Goal: Information Seeking & Learning: Learn about a topic

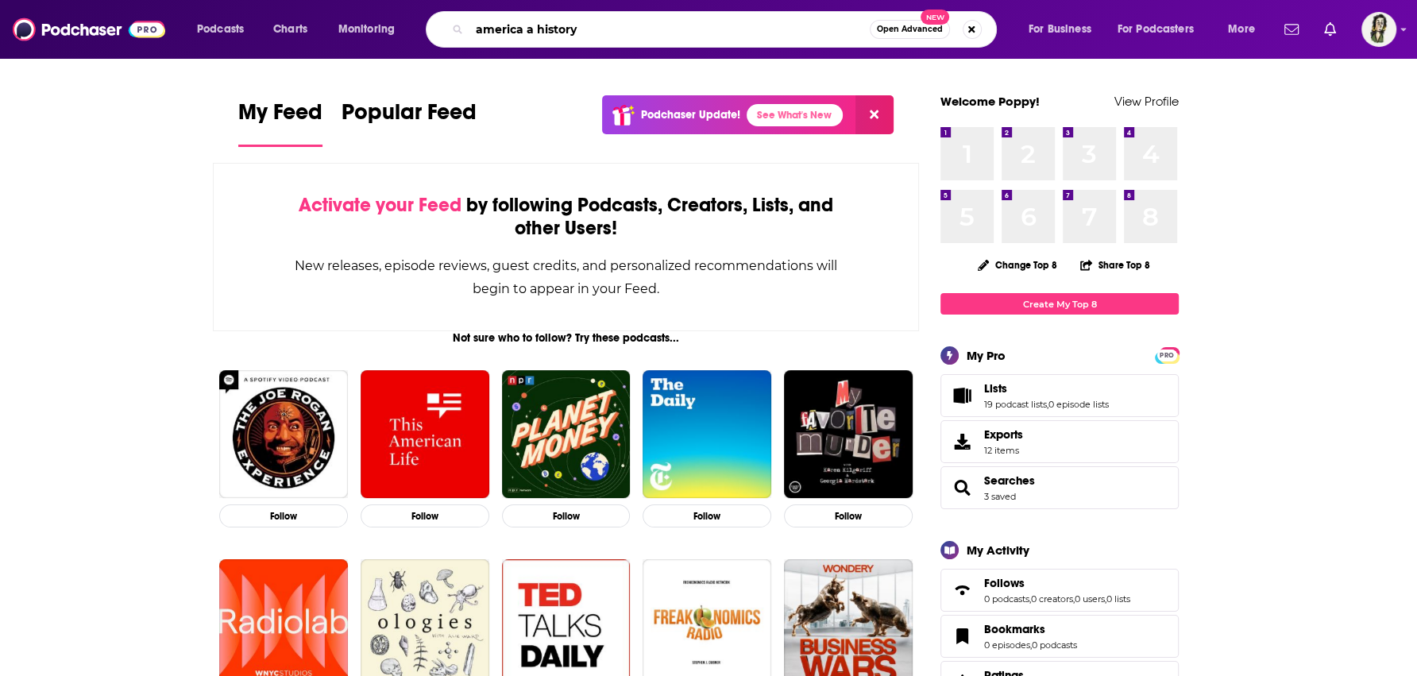
type input "america a history"
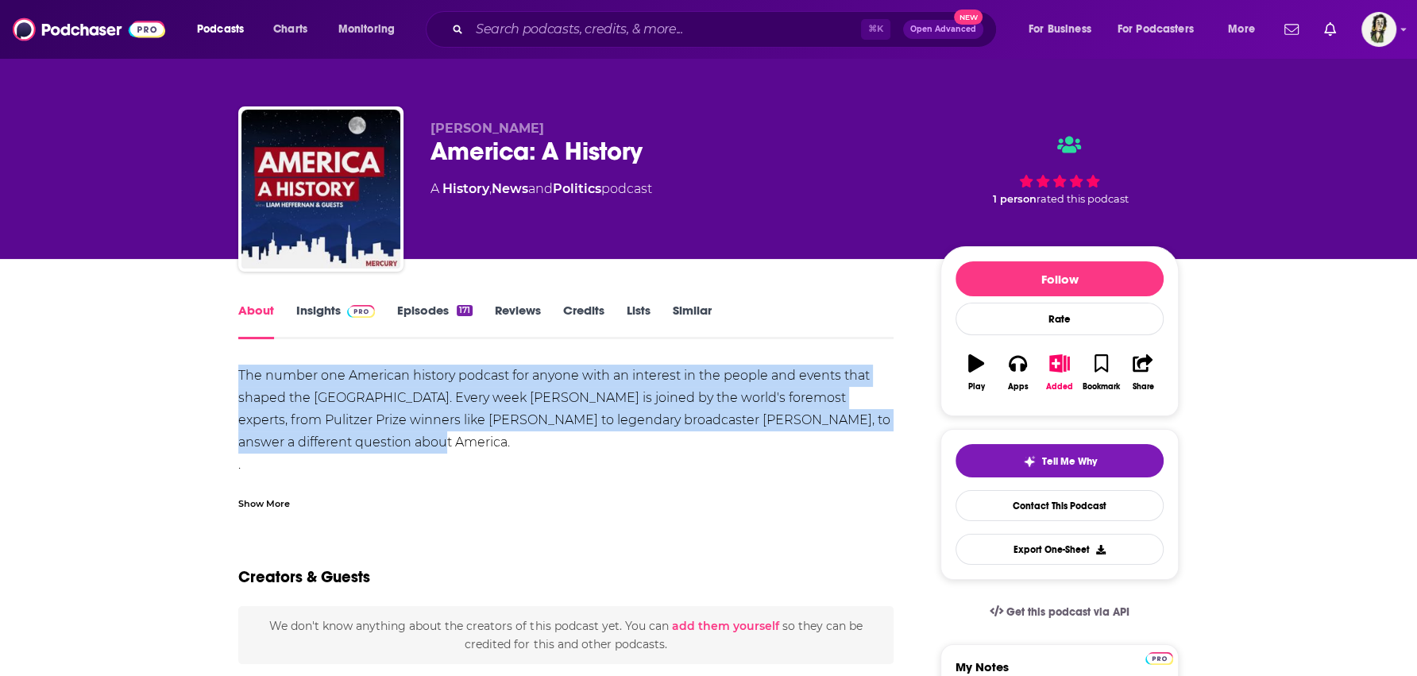
drag, startPoint x: 403, startPoint y: 441, endPoint x: 220, endPoint y: 376, distance: 194.0
copy div "The number one American history podcast for anyone with an interest in the peop…"
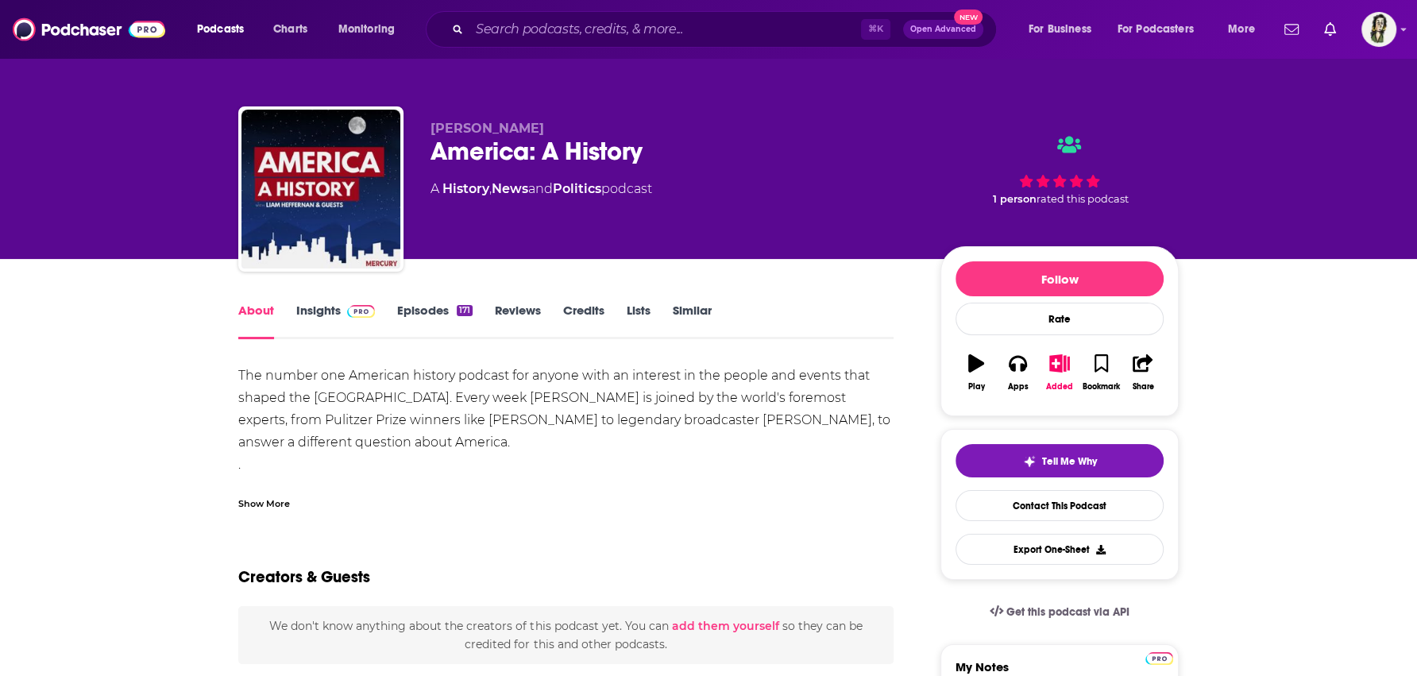
click at [258, 497] on div "Show More" at bounding box center [264, 502] width 52 height 15
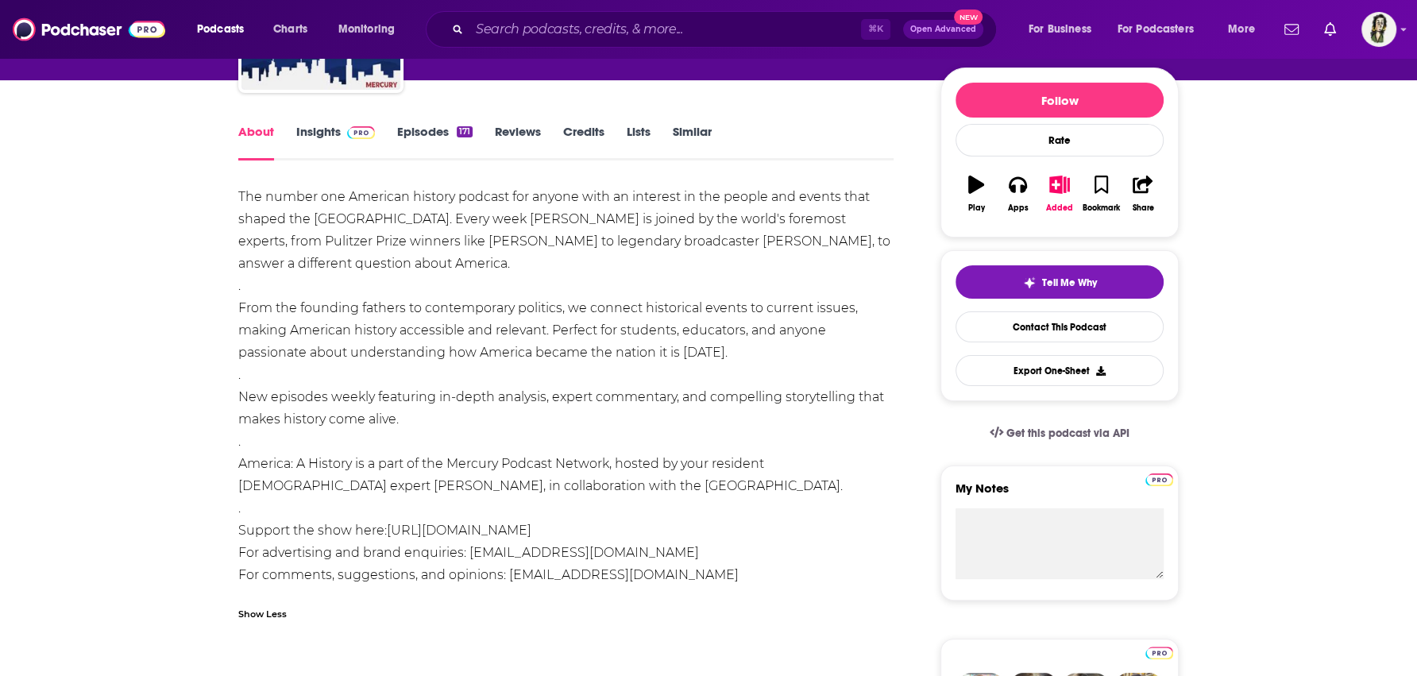
scroll to position [191, 0]
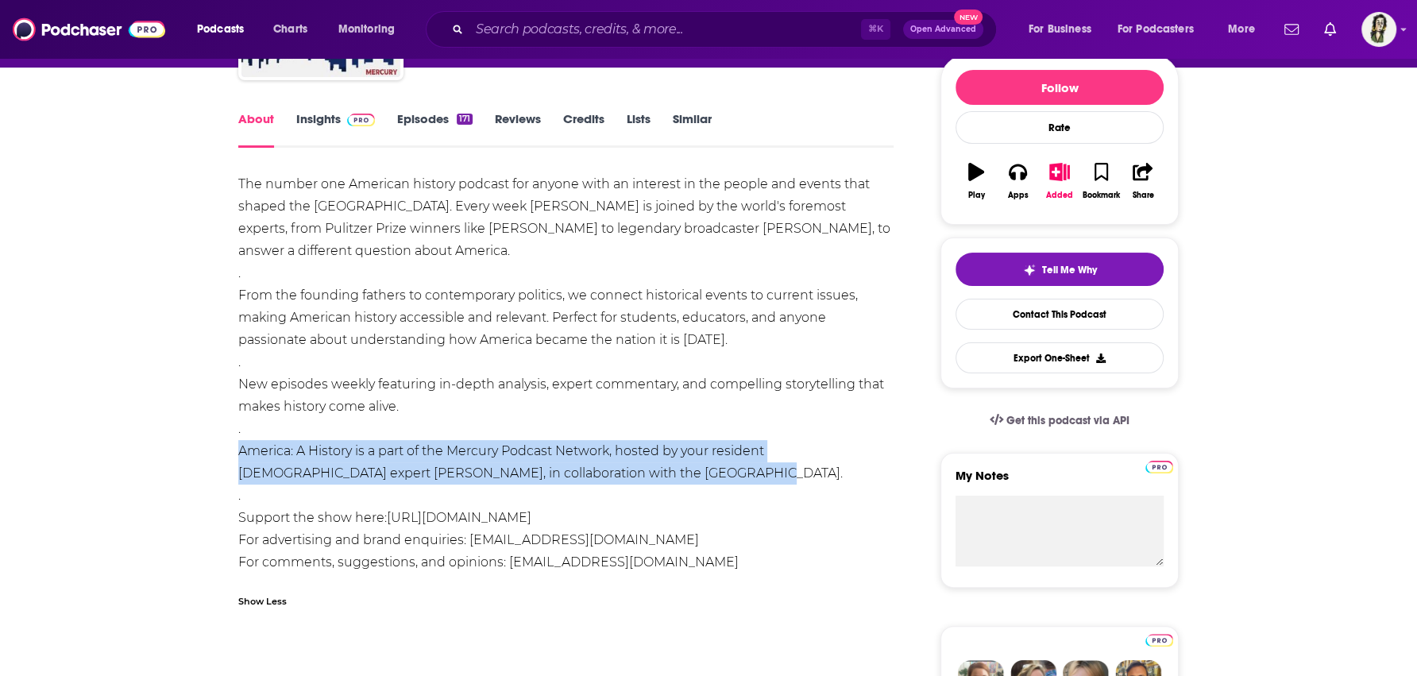
drag, startPoint x: 640, startPoint y: 469, endPoint x: 203, endPoint y: 444, distance: 437.6
copy div "America: A History is a part of the Mercury Podcast Network, hosted by your res…"
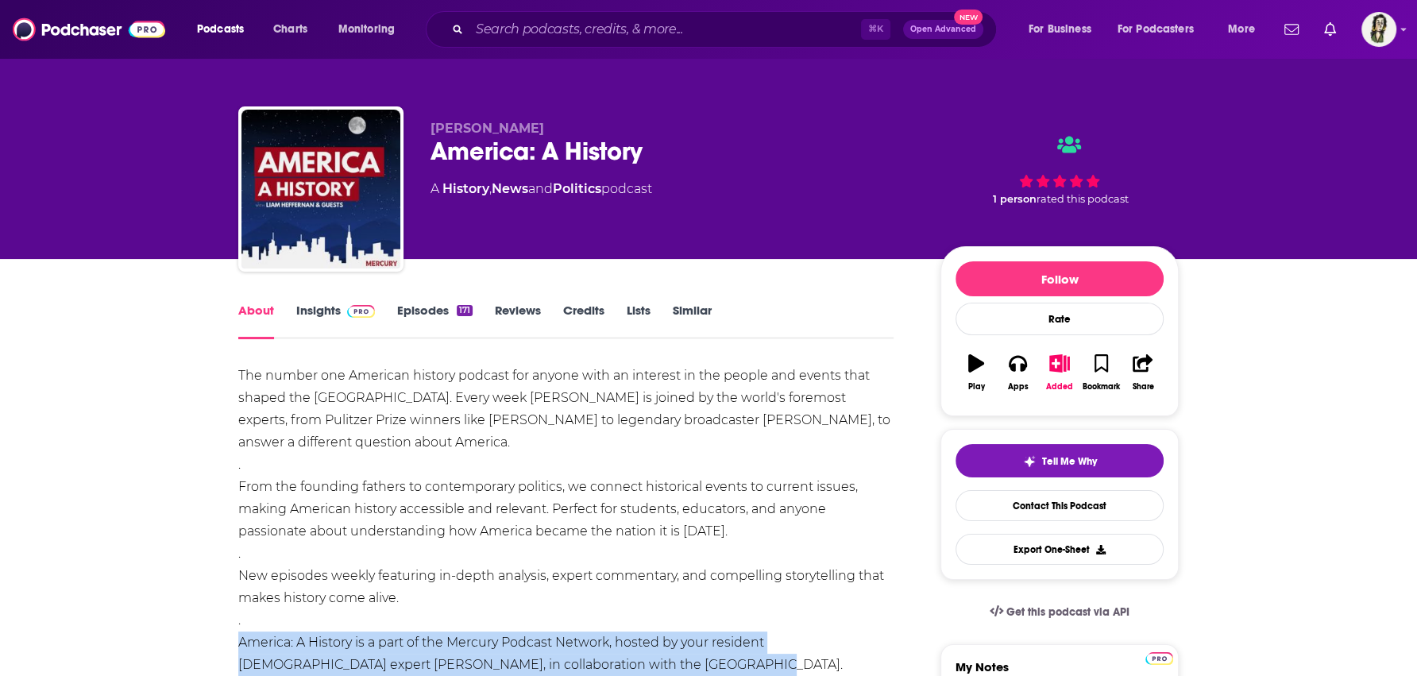
click at [315, 313] on link "Insights" at bounding box center [335, 321] width 79 height 37
